Goal: Task Accomplishment & Management: Use online tool/utility

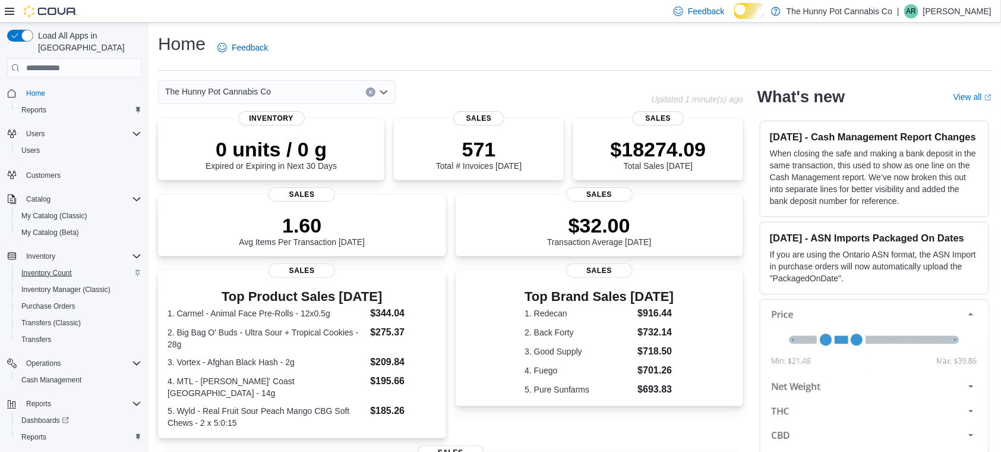
scroll to position [26, 0]
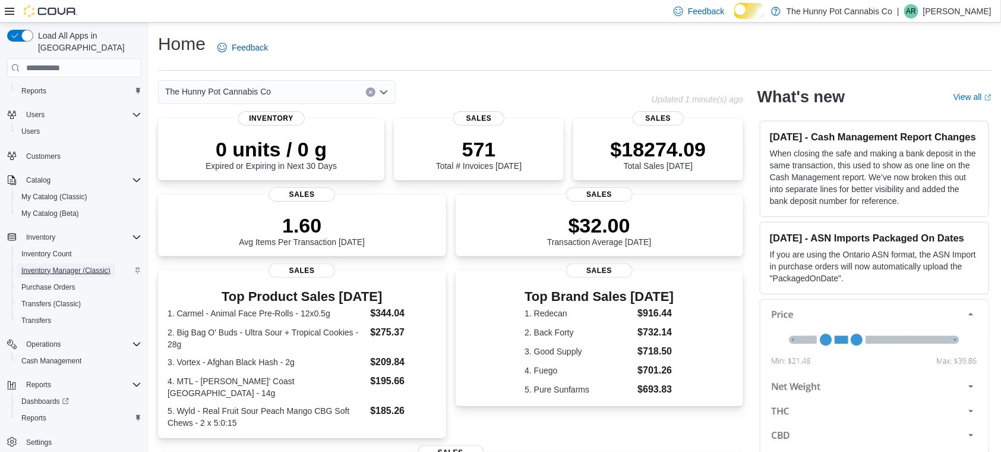
click at [69, 266] on span "Inventory Manager (Classic)" at bounding box center [65, 271] width 89 height 10
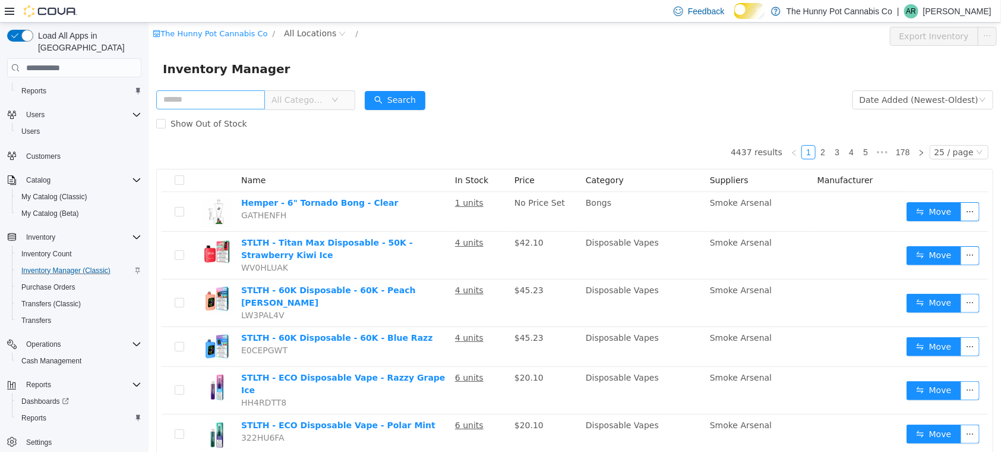
click at [229, 96] on input "text" at bounding box center [210, 99] width 109 height 19
type input "**********"
click at [425, 97] on button "Search" at bounding box center [394, 99] width 61 height 19
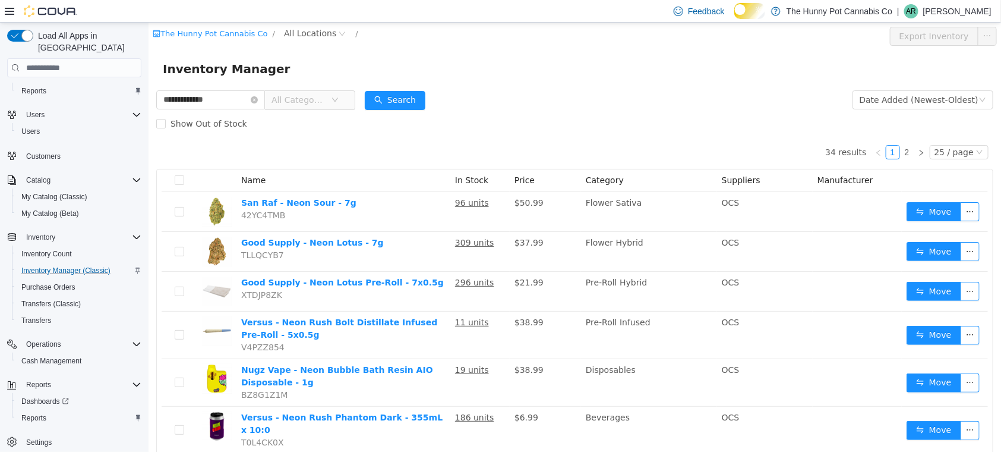
click at [338, 97] on icon "icon: down" at bounding box center [334, 99] width 7 height 7
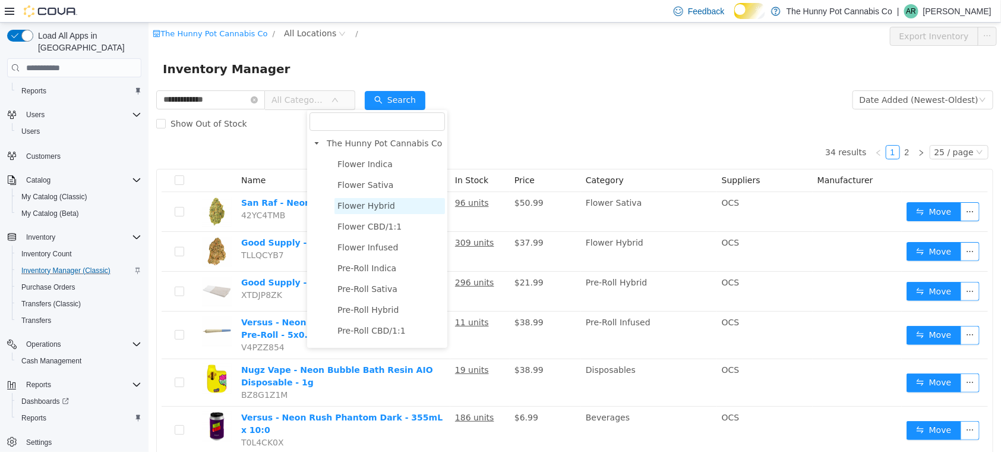
click at [381, 204] on span "Flower Hybrid" at bounding box center [366, 205] width 58 height 10
